Goal: Information Seeking & Learning: Learn about a topic

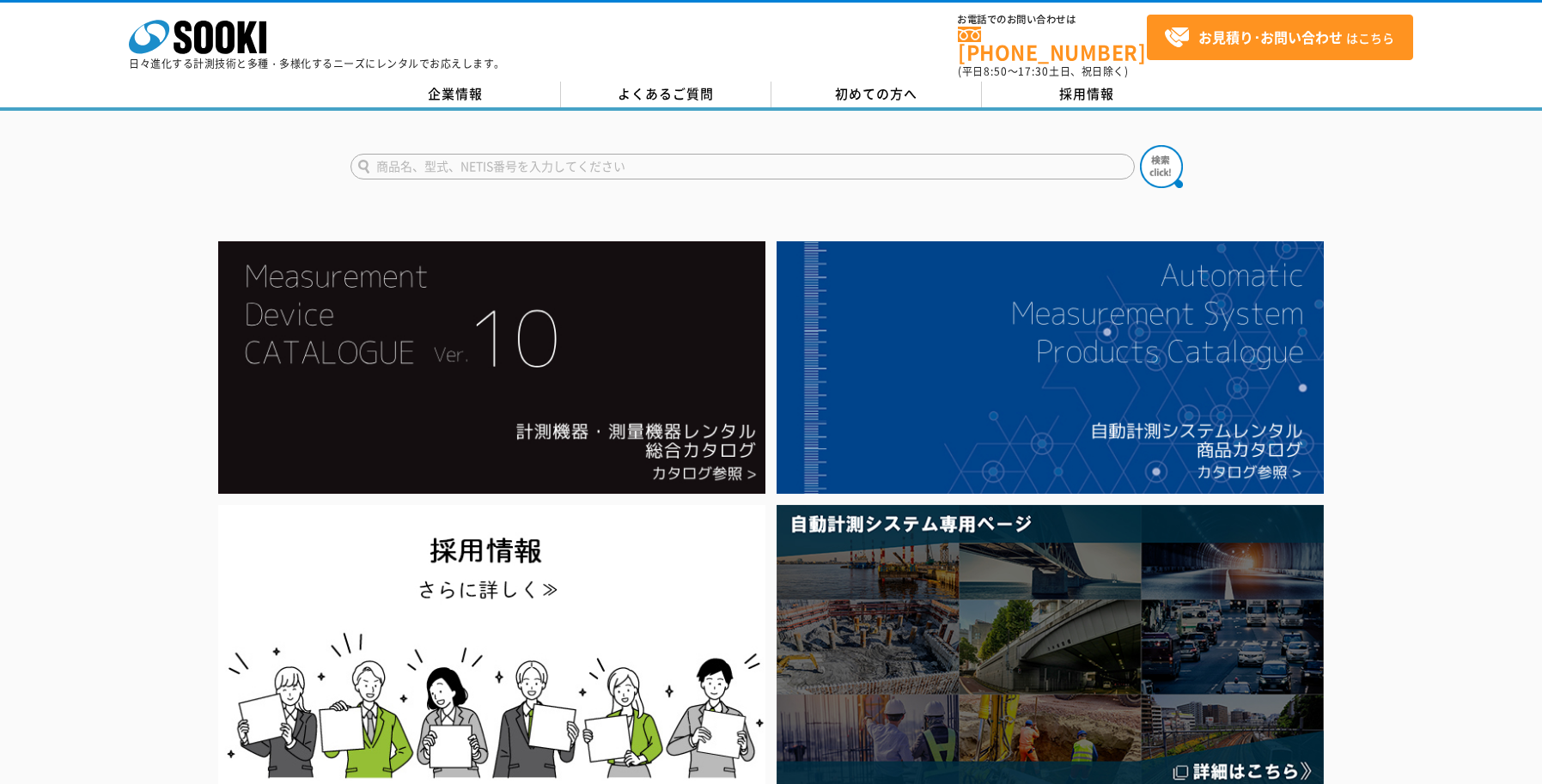
click at [552, 158] on input "text" at bounding box center [742, 166] width 784 height 25
type input "TP-L6WB"
click at [1140, 145] on button at bounding box center [1161, 166] width 43 height 43
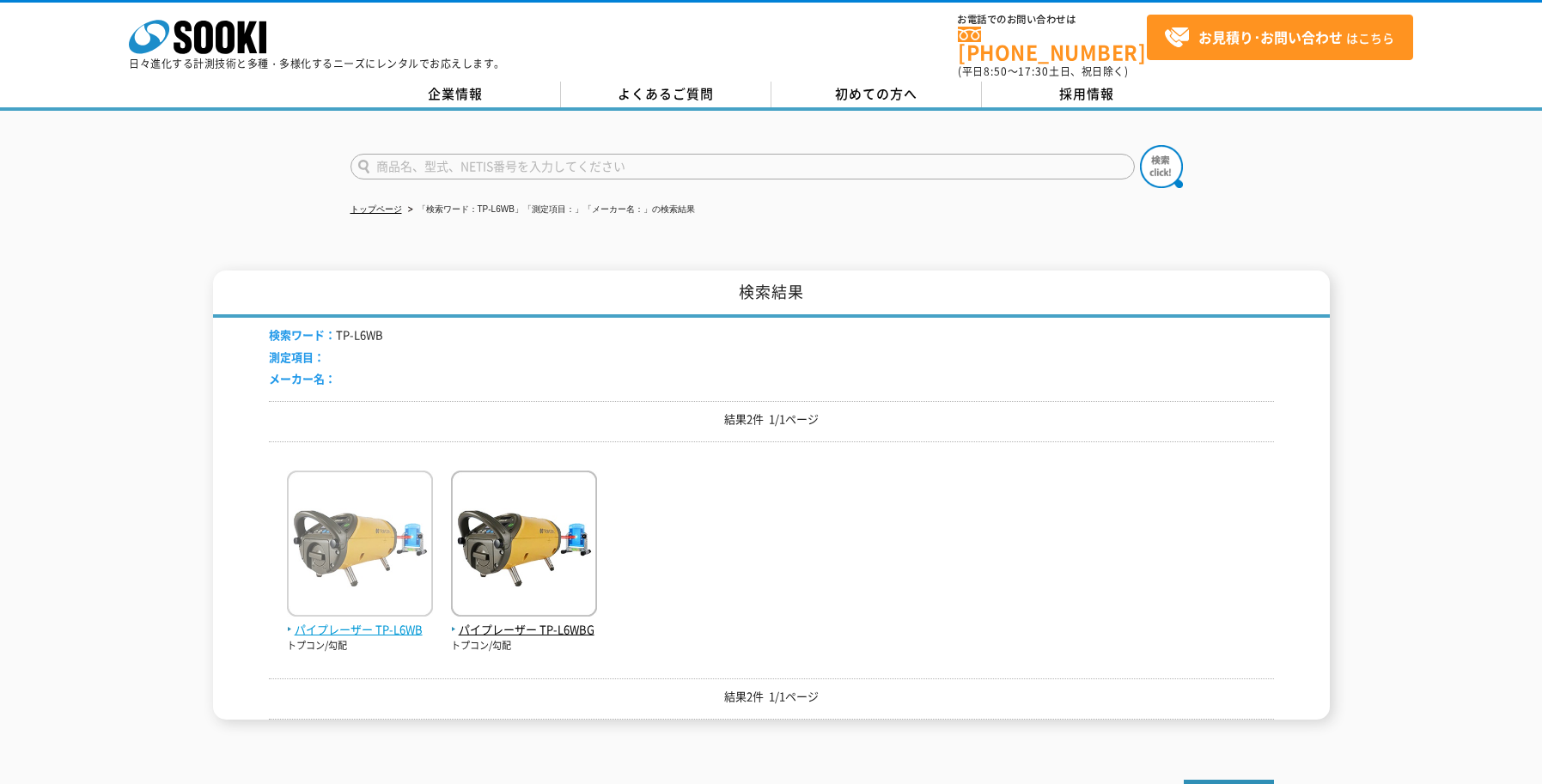
click at [392, 622] on span "パイプレーザー TP-L6WB" at bounding box center [360, 630] width 146 height 18
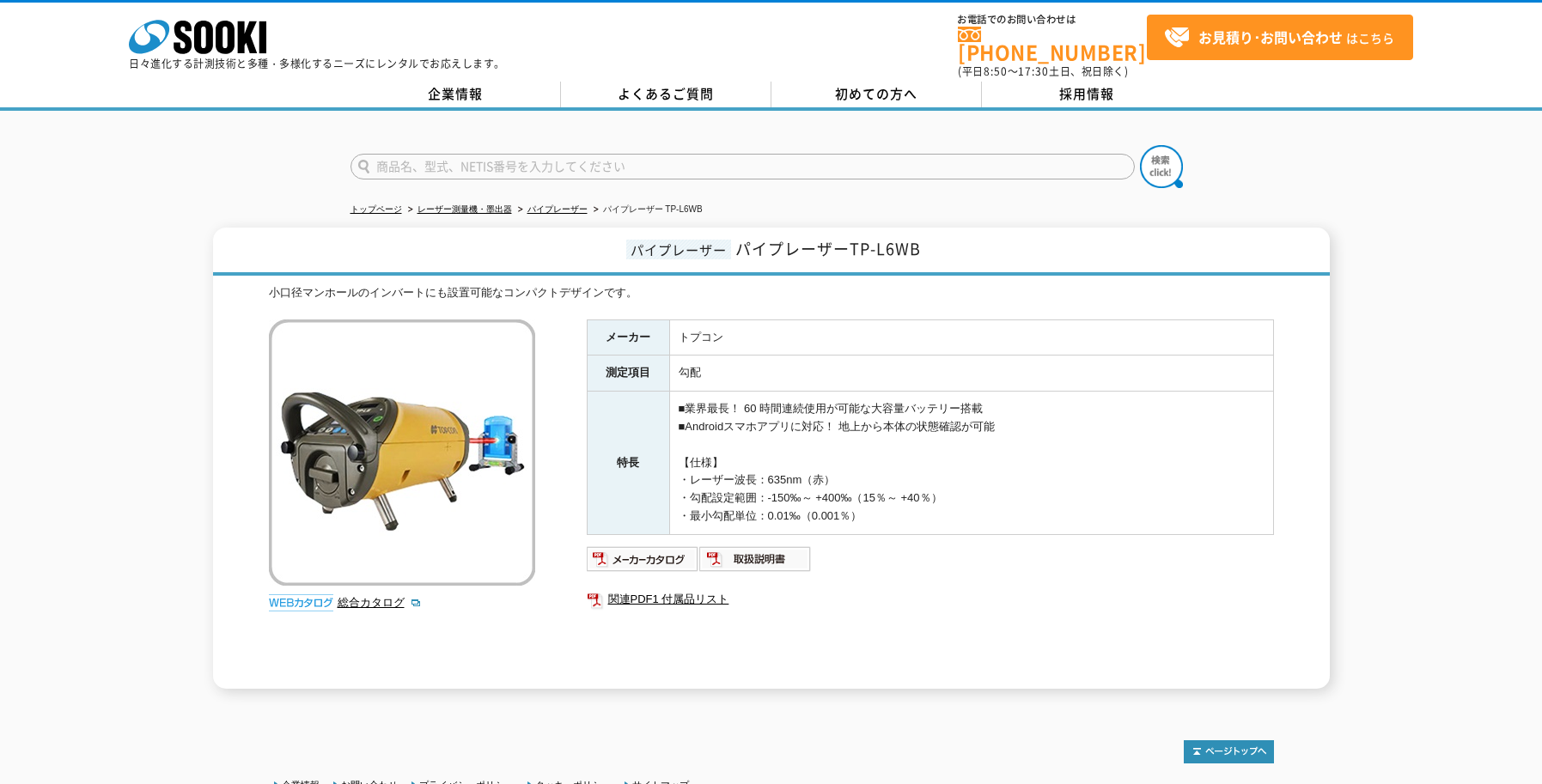
drag, startPoint x: 789, startPoint y: 549, endPoint x: 1488, endPoint y: 551, distance: 699.0
click at [1488, 551] on div "パイプレーザー パイプレーザーTP-L6WB 小口径マンホールのインバートにも設置可能なコンパクトデザインです。 総合カタログ メーカー トプコン 測定項目 …" at bounding box center [771, 459] width 1542 height 461
click at [667, 554] on img at bounding box center [643, 559] width 113 height 27
